Goal: Information Seeking & Learning: Learn about a topic

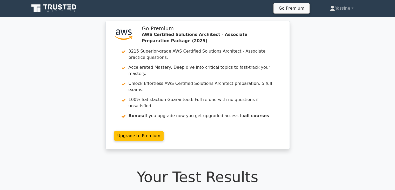
click at [48, 9] on icon at bounding box center [54, 8] width 50 height 10
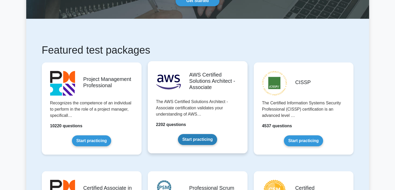
scroll to position [61, 0]
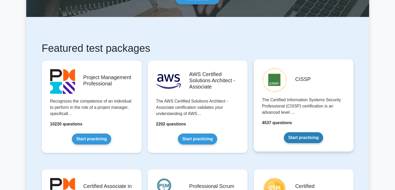
click at [306, 132] on link "Start practicing" at bounding box center [303, 137] width 39 height 11
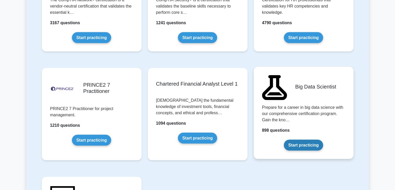
scroll to position [1092, 0]
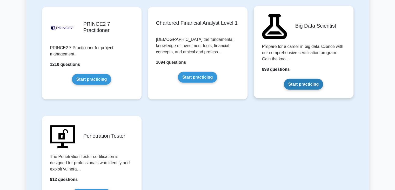
click at [307, 79] on link "Start practicing" at bounding box center [303, 84] width 39 height 11
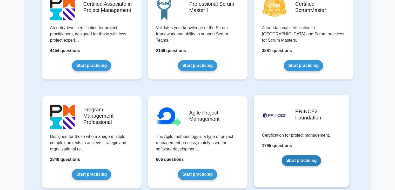
scroll to position [61, 0]
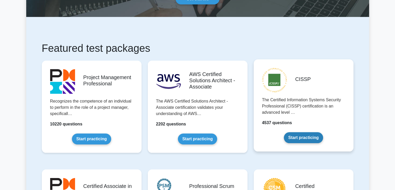
click at [285, 132] on link "Start practicing" at bounding box center [303, 137] width 39 height 11
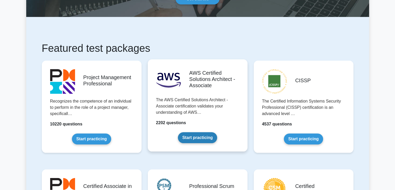
click at [197, 132] on link "Start practicing" at bounding box center [197, 137] width 39 height 11
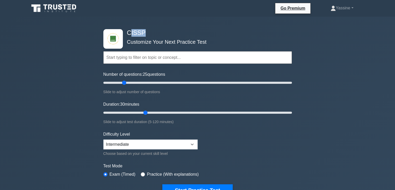
drag, startPoint x: 129, startPoint y: 32, endPoint x: 146, endPoint y: 32, distance: 16.9
click at [145, 33] on h4 "CISSP" at bounding box center [196, 33] width 142 height 8
click at [146, 32] on h4 "CISSP" at bounding box center [196, 33] width 142 height 8
drag, startPoint x: 127, startPoint y: 34, endPoint x: 149, endPoint y: 32, distance: 22.4
click at [149, 32] on h4 "CISSP" at bounding box center [196, 33] width 142 height 8
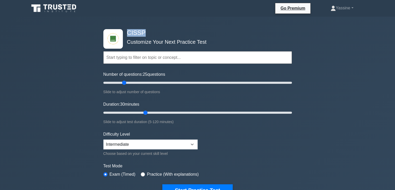
copy h4 "CISSP"
drag, startPoint x: 129, startPoint y: 31, endPoint x: 172, endPoint y: 31, distance: 42.6
click at [172, 31] on h4 "Big Data Scientist" at bounding box center [196, 33] width 142 height 8
click at [179, 36] on div "Topics Data Preprocessing Data Analysis Distributed Computing Machine Learning …" at bounding box center [197, 50] width 189 height 30
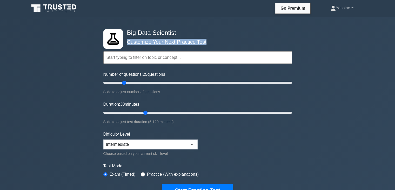
drag, startPoint x: 174, startPoint y: 35, endPoint x: 132, endPoint y: 33, distance: 41.6
click at [136, 35] on h4 "Big Data Scientist" at bounding box center [196, 33] width 142 height 8
click at [131, 32] on h4 "Big Data Scientist" at bounding box center [196, 33] width 142 height 8
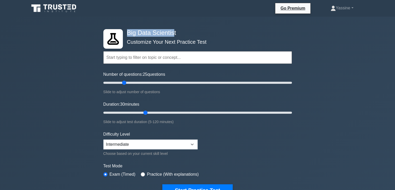
drag, startPoint x: 127, startPoint y: 31, endPoint x: 176, endPoint y: 29, distance: 48.9
click at [175, 29] on h4 "Big Data Scientist" at bounding box center [196, 33] width 142 height 8
click at [175, 30] on h4 "Big Data Scientist" at bounding box center [196, 33] width 142 height 8
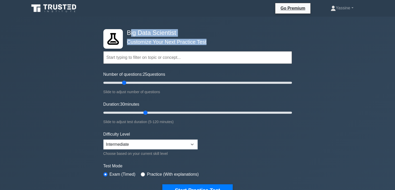
drag, startPoint x: 129, startPoint y: 32, endPoint x: 157, endPoint y: 29, distance: 28.3
click at [157, 29] on h4 "Big Data Scientist" at bounding box center [196, 33] width 142 height 8
click at [166, 29] on h4 "Big Data Scientist" at bounding box center [196, 33] width 142 height 8
click at [170, 31] on h4 "Big Data Scientist" at bounding box center [196, 33] width 142 height 8
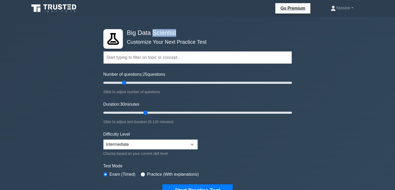
click at [170, 31] on h4 "Big Data Scientist" at bounding box center [196, 33] width 142 height 8
click at [200, 37] on div "Topics Data Preprocessing Data Analysis Distributed Computing Machine Learning …" at bounding box center [197, 50] width 189 height 30
drag, startPoint x: 244, startPoint y: 118, endPoint x: 241, endPoint y: 122, distance: 5.0
drag, startPoint x: 127, startPoint y: 32, endPoint x: 151, endPoint y: 31, distance: 24.7
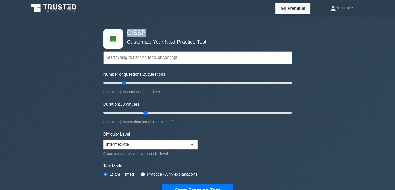
click at [151, 31] on h4 "CISSP" at bounding box center [196, 33] width 142 height 8
copy h4 "CISSP"
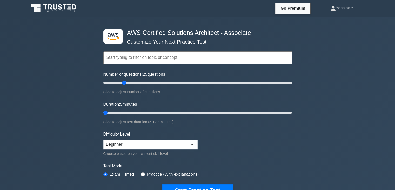
drag, startPoint x: 105, startPoint y: 111, endPoint x: 126, endPoint y: 118, distance: 22.4
type input "5"
click at [105, 111] on input "Duration: 5 minutes" at bounding box center [197, 112] width 189 height 6
click at [117, 61] on input "text" at bounding box center [197, 57] width 189 height 12
click at [128, 53] on input "text" at bounding box center [197, 57] width 189 height 12
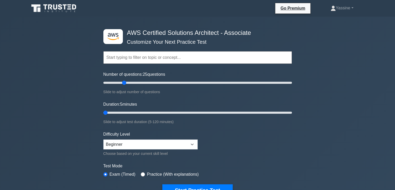
paste input "Infrastructure mondiale AWS"
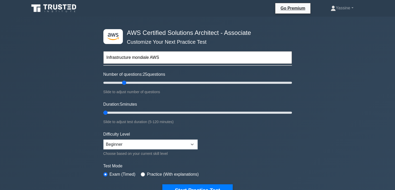
type input "Infrastructure mondiale AWS"
click at [162, 184] on button "Start Practice Test" at bounding box center [197, 190] width 70 height 12
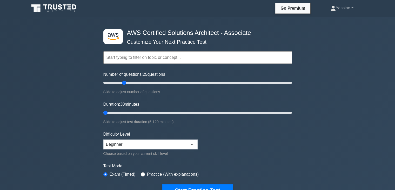
click at [119, 57] on input "text" at bounding box center [197, 57] width 189 height 12
paste input "Infrastructure mondiale AWS"
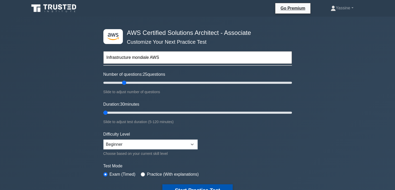
type input "Infrastructure mondiale AWS"
click at [184, 185] on button "Start Practice Test" at bounding box center [197, 190] width 70 height 12
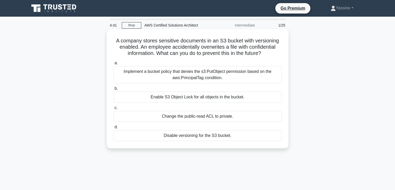
click at [175, 97] on div "Enable S3 Object Lock for all objects in the bucket." at bounding box center [198, 97] width 168 height 11
click at [114, 90] on input "b. Enable S3 Object Lock for all objects in the bucket." at bounding box center [114, 88] width 0 height 3
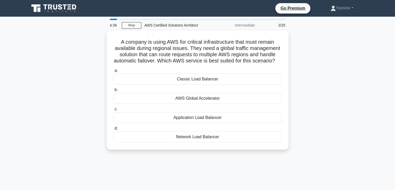
drag, startPoint x: 96, startPoint y: 93, endPoint x: 99, endPoint y: 98, distance: 6.4
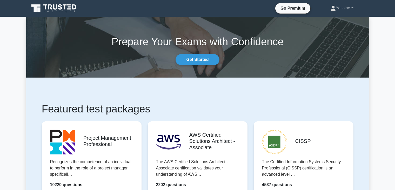
scroll to position [61, 0]
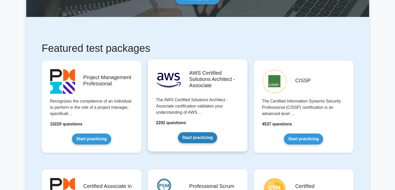
drag, startPoint x: 0, startPoint y: 0, endPoint x: 206, endPoint y: 89, distance: 224.4
click at [206, 132] on link "Start practicing" at bounding box center [197, 137] width 39 height 11
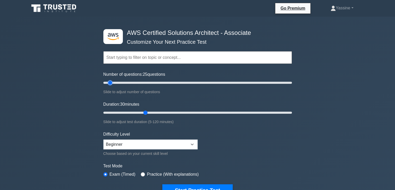
click at [109, 81] on input "Number of questions: 25 questions" at bounding box center [197, 83] width 189 height 6
drag, startPoint x: 110, startPoint y: 83, endPoint x: 60, endPoint y: 91, distance: 50.5
type input "5"
click at [103, 86] on input "Number of questions: 10 questions" at bounding box center [197, 83] width 189 height 6
click at [126, 59] on input "text" at bounding box center [197, 57] width 189 height 12
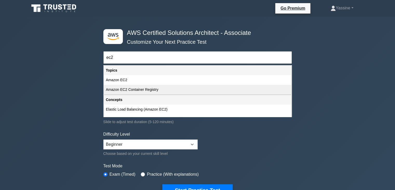
click at [132, 90] on div "Amazon EC2 Container Registry" at bounding box center [198, 90] width 188 height 10
type input "Amazon EC2 Container Registry"
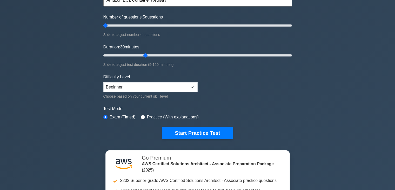
scroll to position [61, 0]
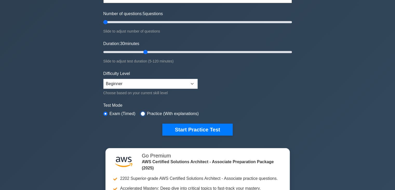
click at [141, 113] on input "radio" at bounding box center [143, 114] width 4 height 4
radio input "true"
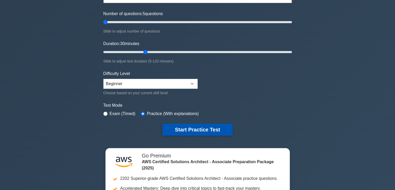
click at [197, 128] on button "Start Practice Test" at bounding box center [197, 129] width 70 height 12
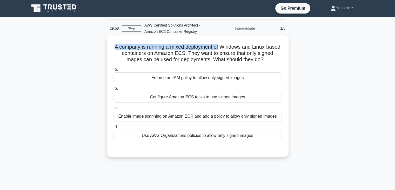
drag, startPoint x: 119, startPoint y: 45, endPoint x: 227, endPoint y: 49, distance: 108.5
click at [227, 49] on h5 "A company is running a mixed deployment of Windows and Linux-based containers o…" at bounding box center [197, 53] width 169 height 19
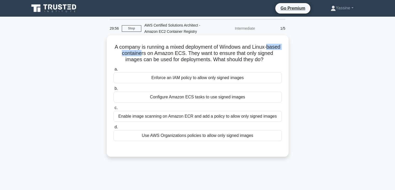
drag, startPoint x: 109, startPoint y: 53, endPoint x: 201, endPoint y: 49, distance: 91.3
click at [153, 52] on div "A company is running a mixed deployment of Windows and Linux-based containers o…" at bounding box center [198, 95] width 178 height 117
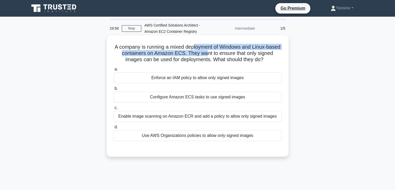
drag, startPoint x: 201, startPoint y: 49, endPoint x: 215, endPoint y: 50, distance: 14.1
click at [215, 50] on h5 "A company is running a mixed deployment of Windows and Linux-based containers o…" at bounding box center [197, 53] width 169 height 19
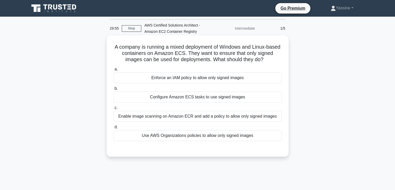
drag, startPoint x: 253, startPoint y: 53, endPoint x: 272, endPoint y: 51, distance: 19.3
click at [260, 52] on h5 "A company is running a mixed deployment of Windows and Linux-based containers o…" at bounding box center [197, 53] width 169 height 19
drag, startPoint x: 130, startPoint y: 60, endPoint x: 155, endPoint y: 58, distance: 24.7
click at [144, 59] on h5 "A company is running a mixed deployment of Windows and Linux-based containers o…" at bounding box center [197, 53] width 169 height 19
drag, startPoint x: 175, startPoint y: 57, endPoint x: 231, endPoint y: 57, distance: 56.2
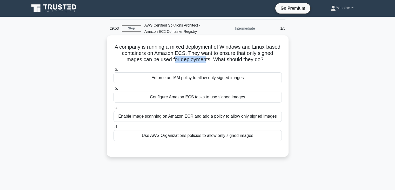
click at [207, 57] on h5 "A company is running a mixed deployment of Windows and Linux-based containers o…" at bounding box center [197, 53] width 169 height 19
drag, startPoint x: 254, startPoint y: 56, endPoint x: 272, endPoint y: 56, distance: 18.0
click at [273, 55] on h5 "A company is running a mixed deployment of Windows and Linux-based containers o…" at bounding box center [197, 53] width 169 height 19
drag, startPoint x: 120, startPoint y: 55, endPoint x: 121, endPoint y: 51, distance: 4.0
click at [121, 54] on h5 "A company is running a mixed deployment of Windows and Linux-based containers o…" at bounding box center [197, 53] width 169 height 19
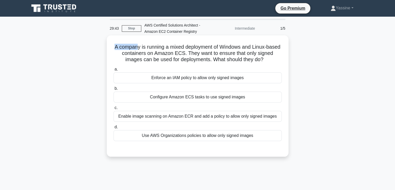
drag, startPoint x: 118, startPoint y: 47, endPoint x: 143, endPoint y: 50, distance: 25.1
click at [143, 49] on h5 "A company is running a mixed deployment of Windows and Linux-based containers o…" at bounding box center [197, 53] width 169 height 19
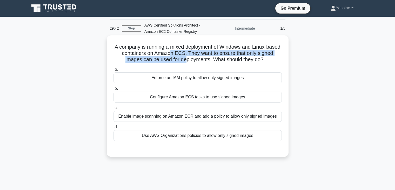
drag, startPoint x: 177, startPoint y: 56, endPoint x: 189, endPoint y: 57, distance: 12.3
click at [187, 57] on h5 "A company is running a mixed deployment of Windows and Linux-based containers o…" at bounding box center [197, 53] width 169 height 19
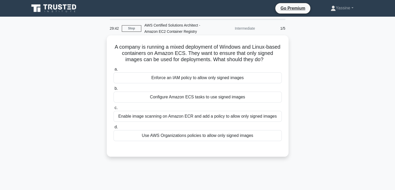
click at [227, 62] on h5 "A company is running a mixed deployment of Windows and Linux-based containers o…" at bounding box center [197, 53] width 169 height 19
drag, startPoint x: 215, startPoint y: 58, endPoint x: 245, endPoint y: 60, distance: 29.7
click at [245, 60] on h5 "A company is running a mixed deployment of Windows and Linux-based containers o…" at bounding box center [197, 53] width 169 height 19
click at [155, 99] on div "Configure Amazon ECS tasks to use signed images" at bounding box center [198, 97] width 168 height 11
click at [114, 90] on input "b. Configure Amazon ECS tasks to use signed images" at bounding box center [114, 88] width 0 height 3
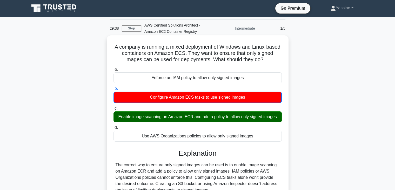
scroll to position [61, 0]
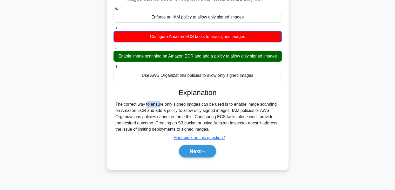
drag, startPoint x: 106, startPoint y: 102, endPoint x: 142, endPoint y: 100, distance: 36.5
click at [129, 100] on div "A company is running a mixed deployment of Windows and Linux-based containers o…" at bounding box center [197, 76] width 343 height 201
drag, startPoint x: 156, startPoint y: 101, endPoint x: 180, endPoint y: 103, distance: 24.2
click at [179, 103] on div "The correct way to ensure only signed images can be used is to enable image sca…" at bounding box center [198, 116] width 164 height 31
drag, startPoint x: 199, startPoint y: 106, endPoint x: 232, endPoint y: 105, distance: 33.3
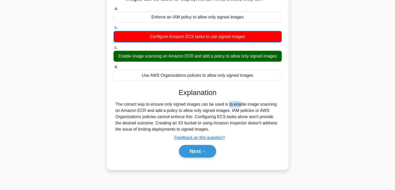
click at [230, 105] on div "The correct way to ensure only signed images can be used is to enable image sca…" at bounding box center [198, 116] width 164 height 31
drag, startPoint x: 112, startPoint y: 113, endPoint x: 222, endPoint y: 102, distance: 110.2
click at [221, 102] on div "A company is running a mixed deployment of Windows and Linux-based containers o…" at bounding box center [198, 72] width 178 height 191
drag, startPoint x: 244, startPoint y: 112, endPoint x: 256, endPoint y: 111, distance: 12.2
click at [256, 111] on div "The correct way to ensure only signed images can be used is to enable image sca…" at bounding box center [198, 116] width 164 height 31
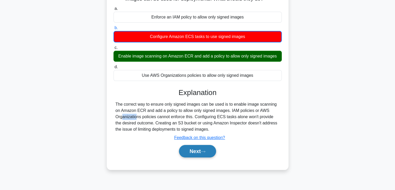
click at [194, 150] on button "Next" at bounding box center [197, 151] width 37 height 12
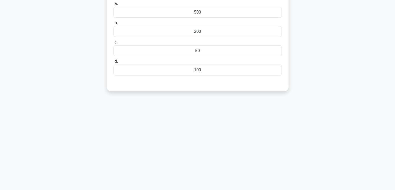
scroll to position [0, 0]
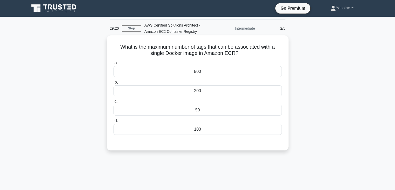
click at [186, 91] on div "200" at bounding box center [198, 90] width 168 height 11
click at [114, 84] on input "b. 200" at bounding box center [114, 82] width 0 height 3
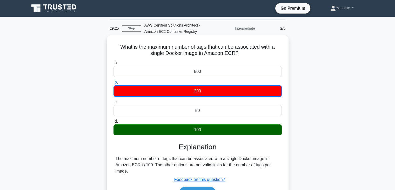
scroll to position [61, 0]
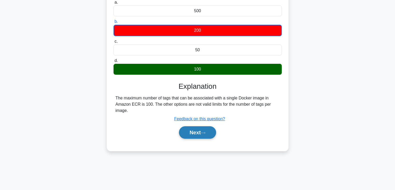
click at [193, 127] on button "Next" at bounding box center [197, 132] width 37 height 12
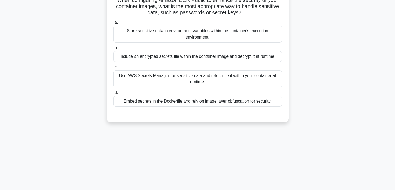
scroll to position [0, 0]
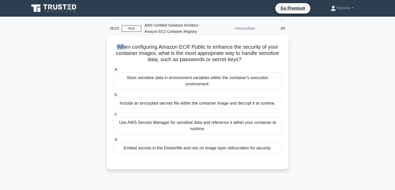
drag, startPoint x: 109, startPoint y: 47, endPoint x: 131, endPoint y: 48, distance: 22.1
click at [127, 48] on div "When configuring Amazon ECR Public to enhance the security of your container im…" at bounding box center [198, 101] width 178 height 129
drag, startPoint x: 172, startPoint y: 48, endPoint x: 195, endPoint y: 48, distance: 23.4
click at [186, 47] on h5 "When configuring Amazon ECR Public to enhance the security of your container im…" at bounding box center [197, 53] width 169 height 19
drag, startPoint x: 201, startPoint y: 48, endPoint x: 230, endPoint y: 46, distance: 29.7
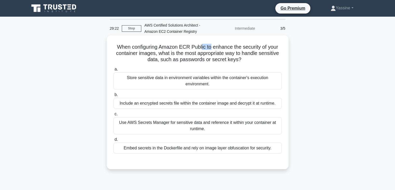
click at [224, 47] on h5 "When configuring Amazon ECR Public to enhance the security of your container im…" at bounding box center [197, 53] width 169 height 19
drag, startPoint x: 249, startPoint y: 47, endPoint x: 278, endPoint y: 45, distance: 29.4
click at [278, 45] on h5 "When configuring Amazon ECR Public to enhance the security of your container im…" at bounding box center [197, 53] width 169 height 19
click at [147, 151] on div "Embed secrets in the Dockerfile and rely on image layer obfuscation for securit…" at bounding box center [198, 147] width 168 height 11
click at [114, 141] on input "d. Embed secrets in the Dockerfile and rely on image layer obfuscation for secu…" at bounding box center [114, 139] width 0 height 3
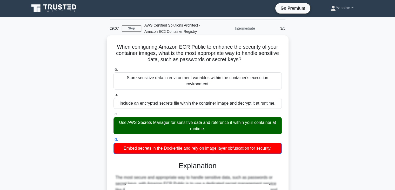
scroll to position [61, 0]
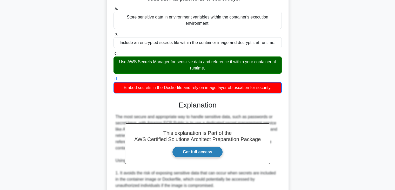
click at [183, 155] on link "Get full access" at bounding box center [197, 151] width 51 height 11
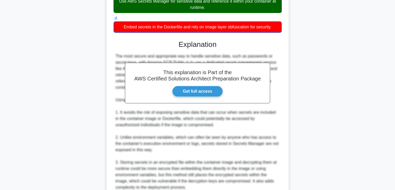
scroll to position [123, 0]
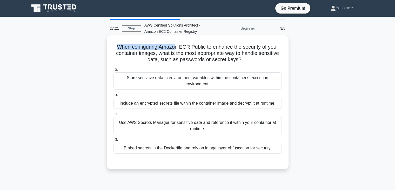
drag, startPoint x: 113, startPoint y: 44, endPoint x: 203, endPoint y: 42, distance: 89.7
click at [176, 44] on h5 "When configuring Amazon ECR Public to enhance the security of your container im…" at bounding box center [197, 53] width 169 height 19
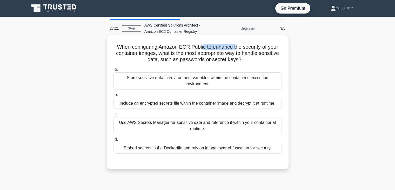
drag, startPoint x: 203, startPoint y: 42, endPoint x: 236, endPoint y: 41, distance: 33.1
click at [236, 40] on div "When configuring Amazon ECR Public to enhance the security of your container im…" at bounding box center [198, 101] width 178 height 129
click at [148, 124] on div "Use AWS Secrets Manager for sensitive data and reference it within your contain…" at bounding box center [198, 125] width 168 height 17
click at [114, 116] on input "c. Use AWS Secrets Manager for sensitive data and reference it within your cont…" at bounding box center [114, 113] width 0 height 3
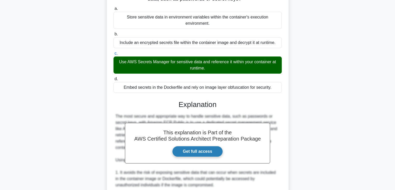
scroll to position [182, 0]
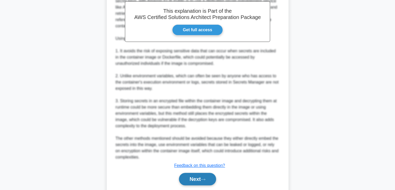
click at [205, 175] on button "Next" at bounding box center [197, 179] width 37 height 12
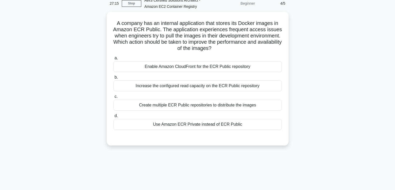
scroll to position [0, 0]
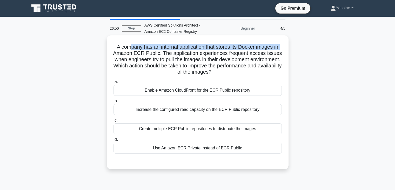
drag, startPoint x: 110, startPoint y: 52, endPoint x: 133, endPoint y: 49, distance: 23.1
click at [132, 49] on div "A company has an internal application that stores its Docker images in Amazon E…" at bounding box center [198, 101] width 178 height 129
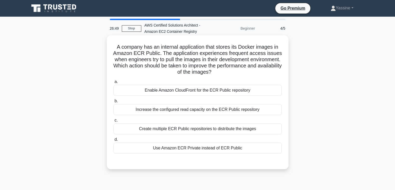
click at [166, 53] on h5 "A company has an internal application that stores its Docker images in Amazon E…" at bounding box center [197, 60] width 169 height 32
drag, startPoint x: 173, startPoint y: 53, endPoint x: 205, endPoint y: 54, distance: 31.5
click at [203, 54] on h5 "A company has an internal application that stores its Docker images in Amazon E…" at bounding box center [197, 60] width 169 height 32
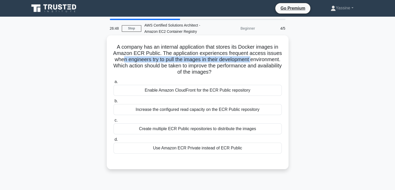
drag, startPoint x: 127, startPoint y: 63, endPoint x: 161, endPoint y: 61, distance: 33.9
click at [139, 62] on h5 "A company has an internal application that stores its Docker images in Amazon E…" at bounding box center [197, 60] width 169 height 32
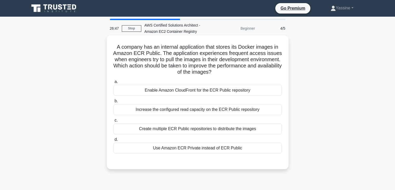
click at [228, 56] on h5 "A company has an internal application that stores its Docker images in Amazon E…" at bounding box center [197, 60] width 169 height 32
drag, startPoint x: 149, startPoint y: 67, endPoint x: 160, endPoint y: 66, distance: 10.7
click at [159, 66] on h5 "A company has an internal application that stores its Docker images in Amazon E…" at bounding box center [197, 60] width 169 height 32
drag, startPoint x: 166, startPoint y: 65, endPoint x: 183, endPoint y: 66, distance: 16.6
click at [183, 66] on h5 "A company has an internal application that stores its Docker images in Amazon E…" at bounding box center [197, 60] width 169 height 32
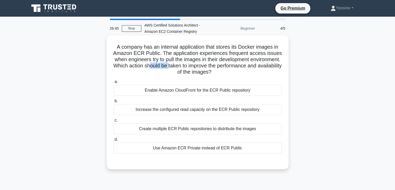
drag, startPoint x: 197, startPoint y: 66, endPoint x: 218, endPoint y: 64, distance: 21.6
click at [218, 64] on h5 "A company has an internal application that stores its Docker images in Amazon E…" at bounding box center [197, 60] width 169 height 32
click at [265, 65] on h5 "A company has an internal application that stores its Docker images in Amazon E…" at bounding box center [197, 60] width 169 height 32
drag, startPoint x: 130, startPoint y: 73, endPoint x: 155, endPoint y: 71, distance: 25.0
click at [155, 71] on h5 "A company has an internal application that stores its Docker images in Amazon E…" at bounding box center [197, 60] width 169 height 32
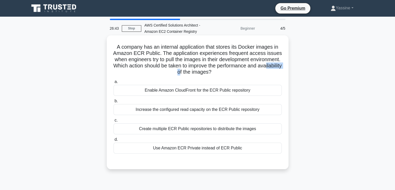
drag, startPoint x: 192, startPoint y: 74, endPoint x: 230, endPoint y: 70, distance: 38.1
click at [229, 70] on h5 "A company has an internal application that stores its Docker images in Amazon E…" at bounding box center [197, 60] width 169 height 32
drag, startPoint x: 235, startPoint y: 70, endPoint x: 265, endPoint y: 69, distance: 30.2
click at [265, 69] on h5 "A company has an internal application that stores its Docker images in Amazon E…" at bounding box center [197, 60] width 169 height 32
click at [237, 78] on div "a. Enable Amazon CloudFront for the ECR Public repository b. Increase the confi…" at bounding box center [197, 115] width 175 height 77
